Goal: Find specific page/section

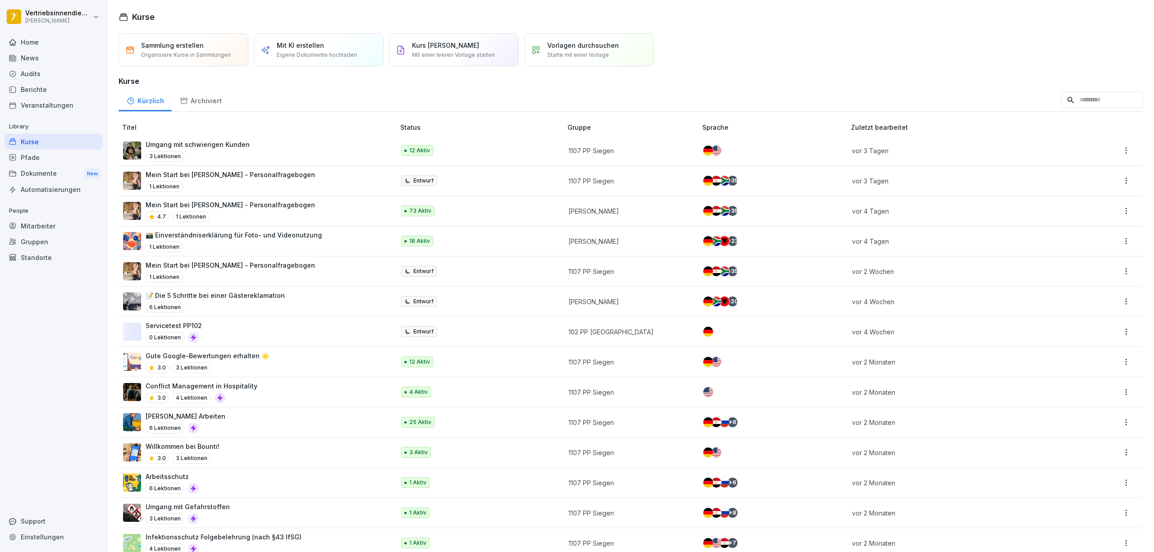
click at [41, 170] on div "Dokumente New" at bounding box center [54, 173] width 98 height 17
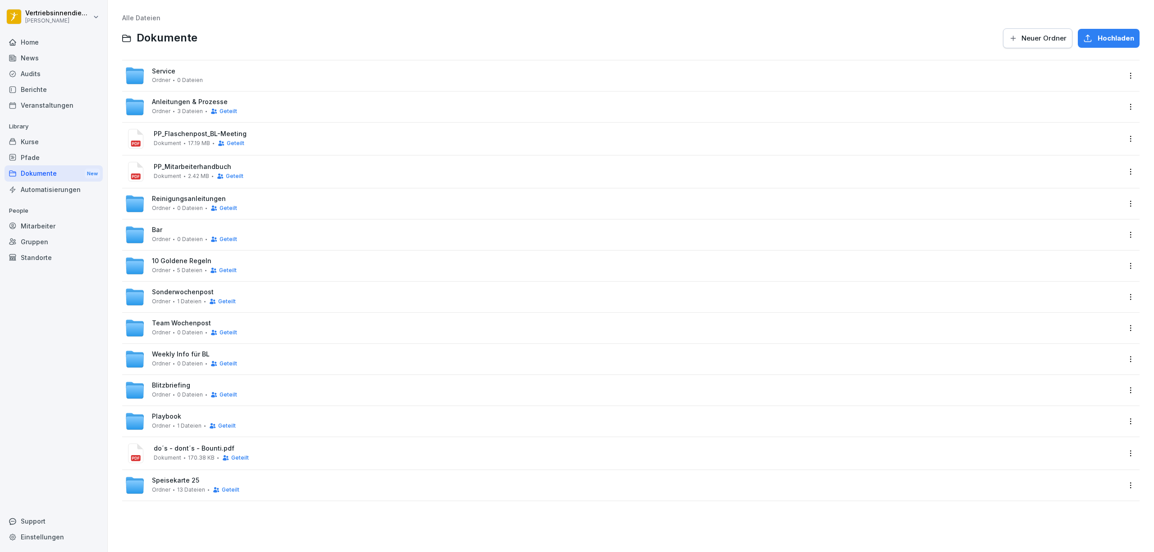
click at [160, 100] on span "Anleitungen & Prozesse" at bounding box center [190, 102] width 76 height 8
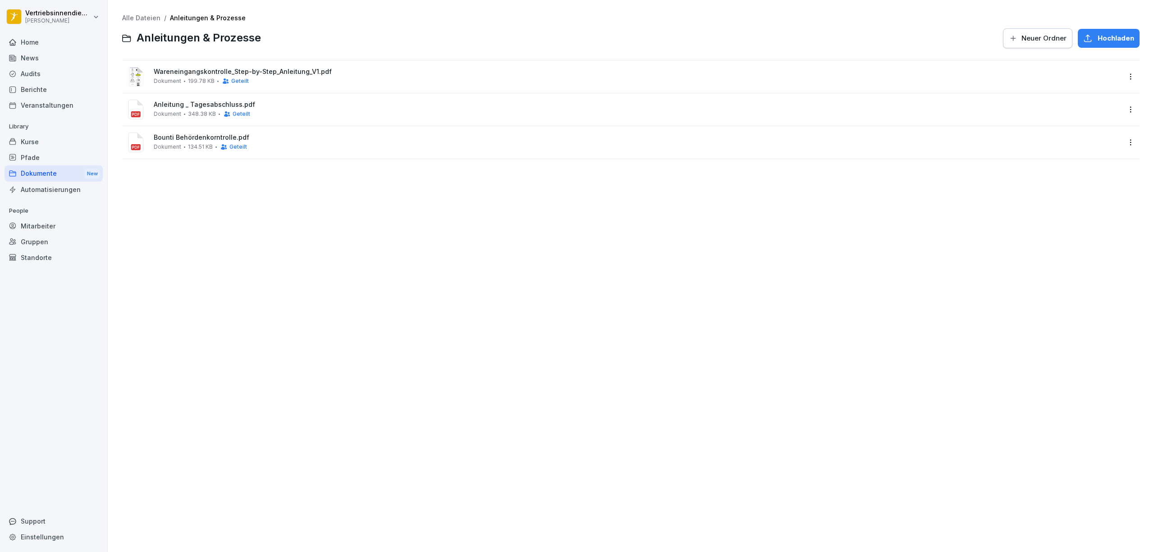
click at [55, 171] on div "Dokumente New" at bounding box center [54, 173] width 98 height 17
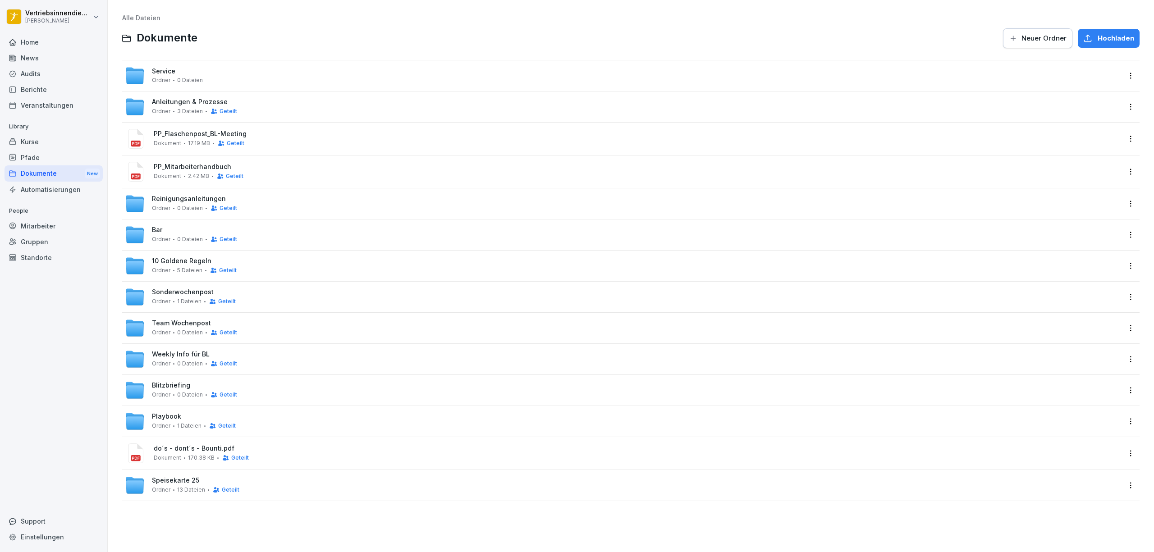
click at [170, 228] on div "Bar Ordner 0 Dateien Geteilt" at bounding box center [194, 234] width 85 height 17
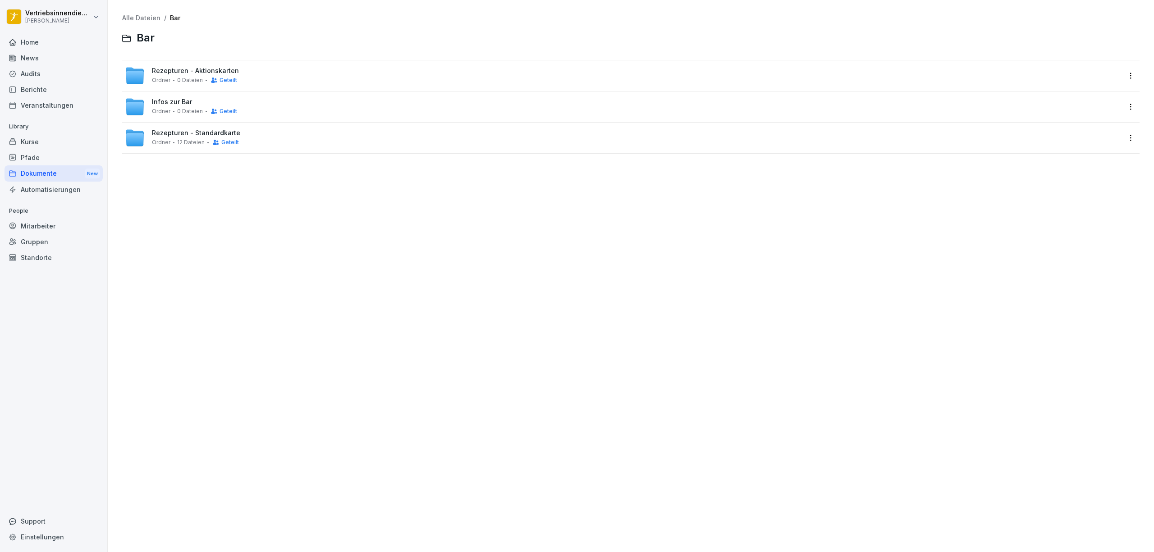
click at [166, 139] on span "Ordner" at bounding box center [161, 142] width 18 height 6
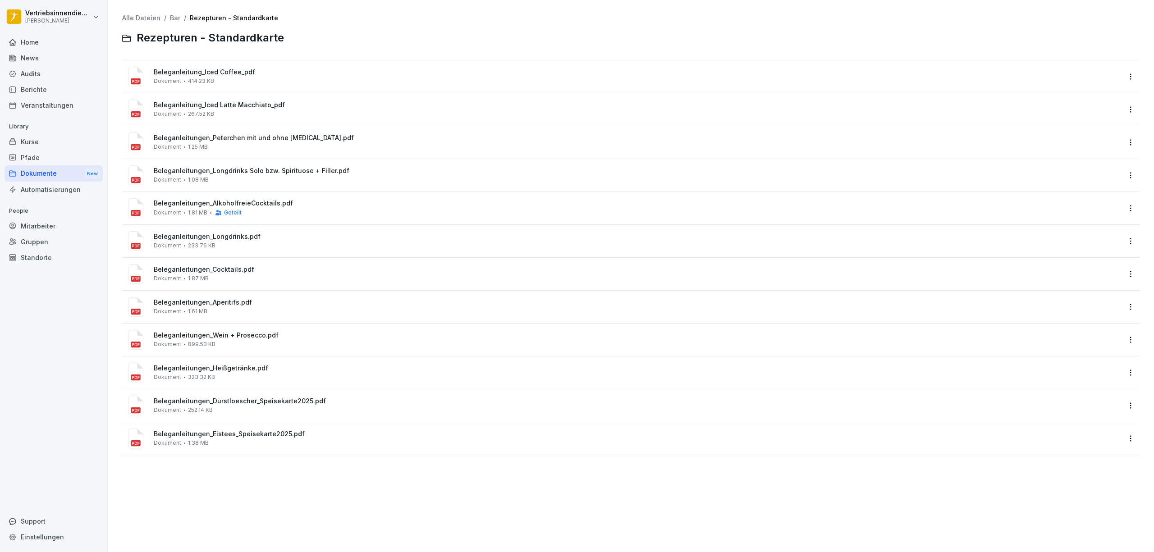
click at [53, 172] on div "Dokumente New" at bounding box center [54, 173] width 98 height 17
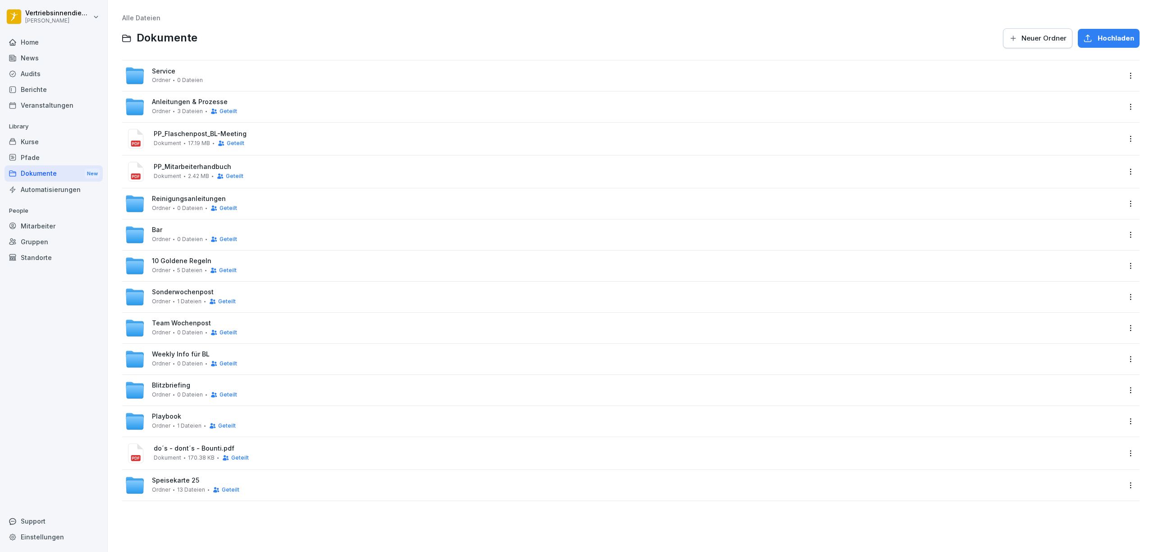
click at [170, 486] on div "Ordner 13 Dateien Geteilt" at bounding box center [195, 489] width 87 height 7
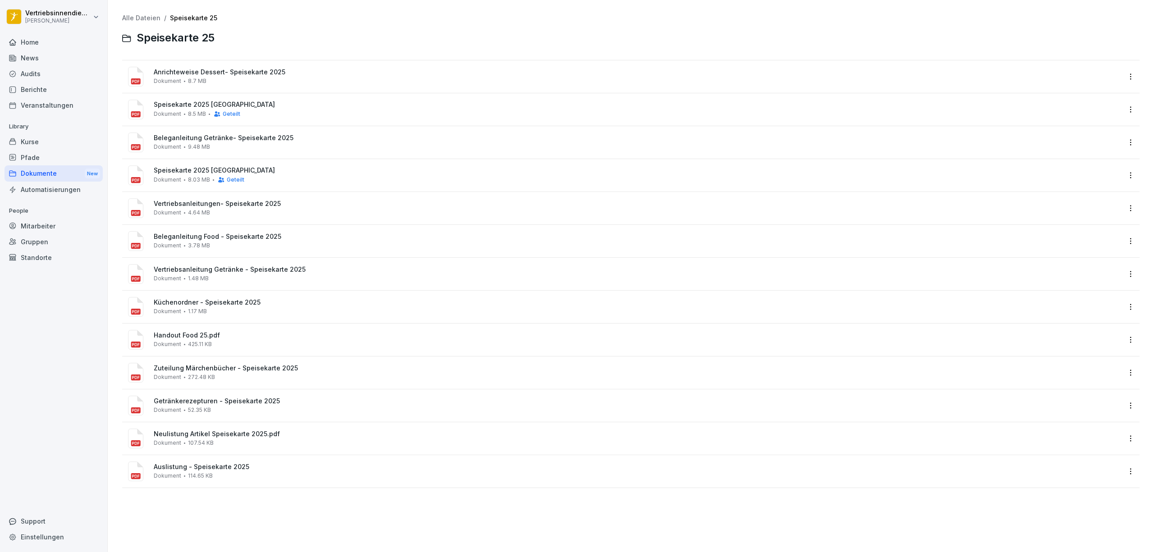
click at [193, 435] on span "Neulistung Artikel Speisekarte 2025.pdf" at bounding box center [637, 435] width 967 height 8
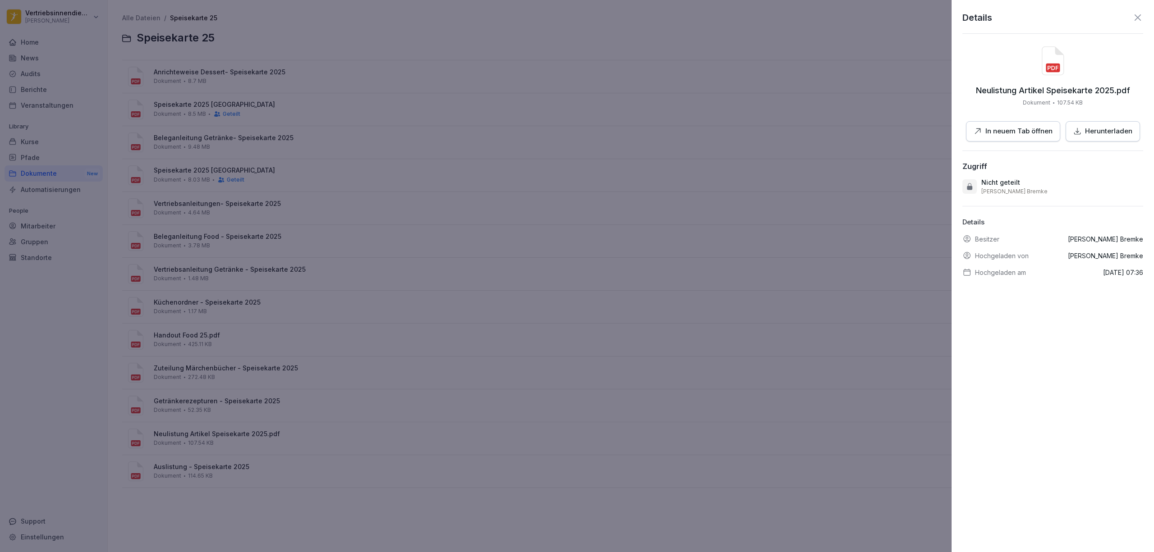
click at [989, 133] on p "In neuem Tab öffnen" at bounding box center [1019, 131] width 67 height 10
